Goal: Transaction & Acquisition: Subscribe to service/newsletter

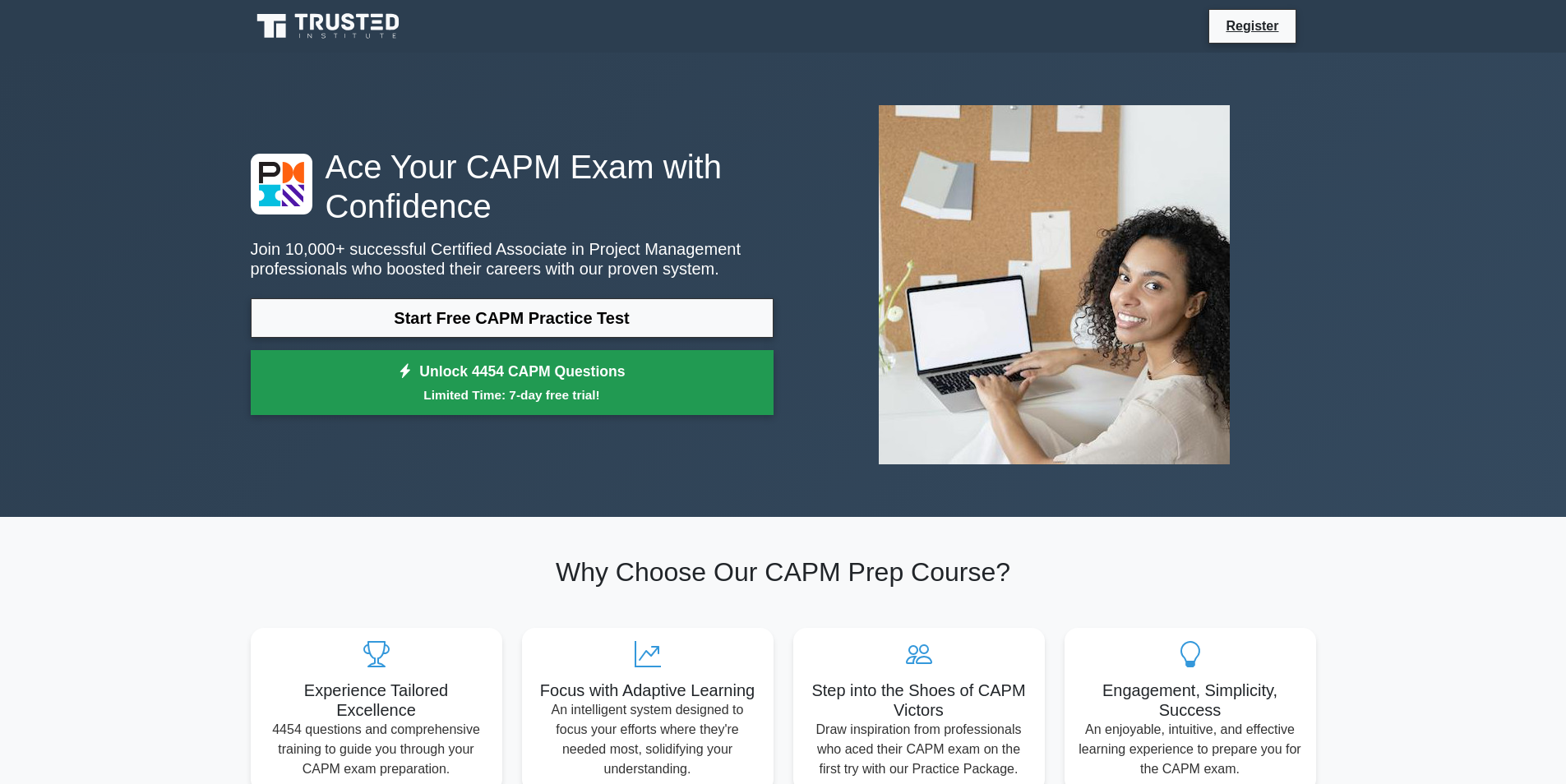
click at [563, 361] on link "Unlock 4454 CAPM Questions Limited Time: 7-day free trial!" at bounding box center [512, 383] width 523 height 66
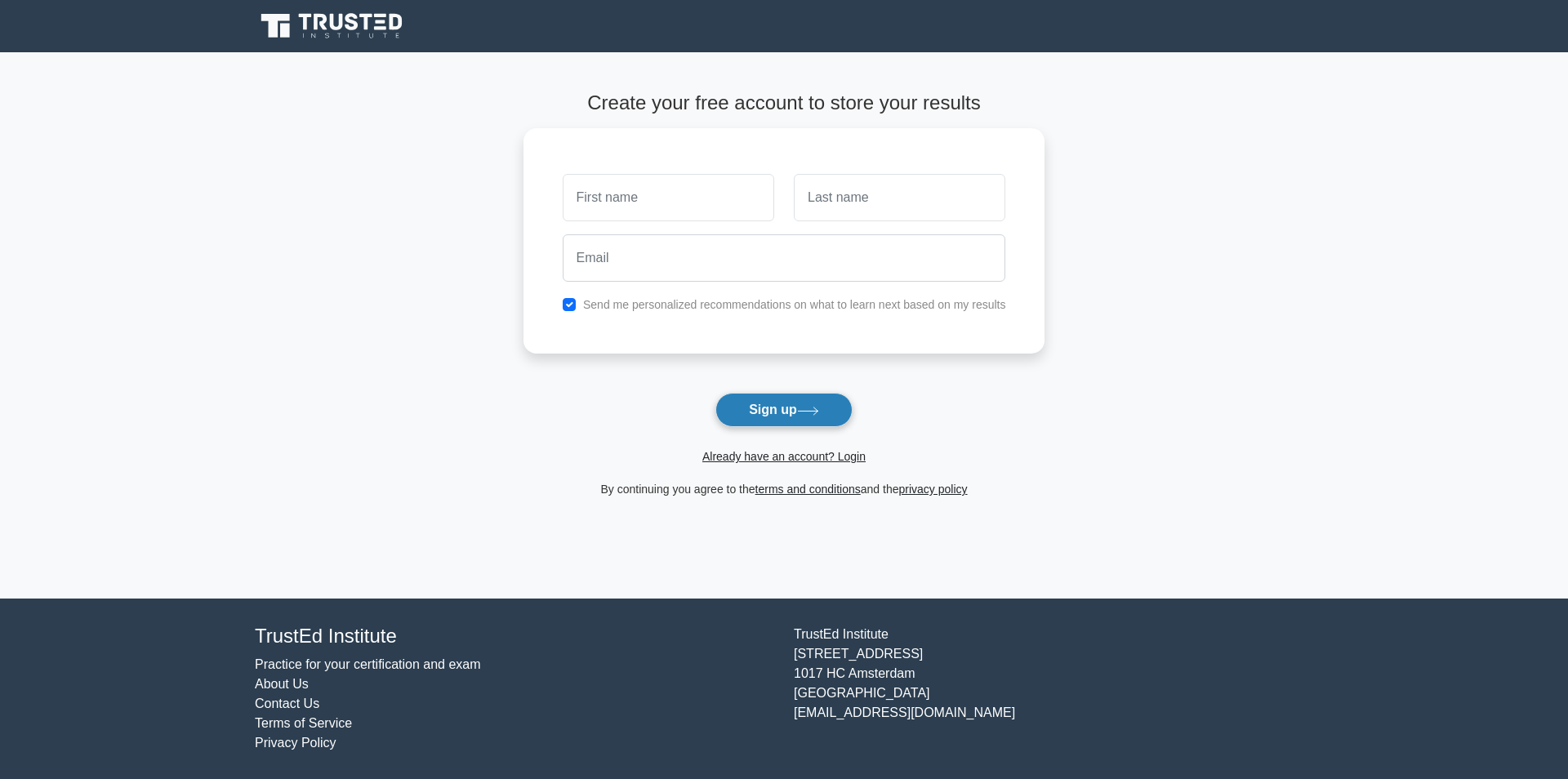
click at [834, 405] on button "Sign up" at bounding box center [784, 409] width 137 height 34
click at [824, 418] on button "Sign up" at bounding box center [784, 409] width 137 height 34
click at [842, 405] on button "Sign up" at bounding box center [784, 409] width 137 height 34
